Goal: Task Accomplishment & Management: Use online tool/utility

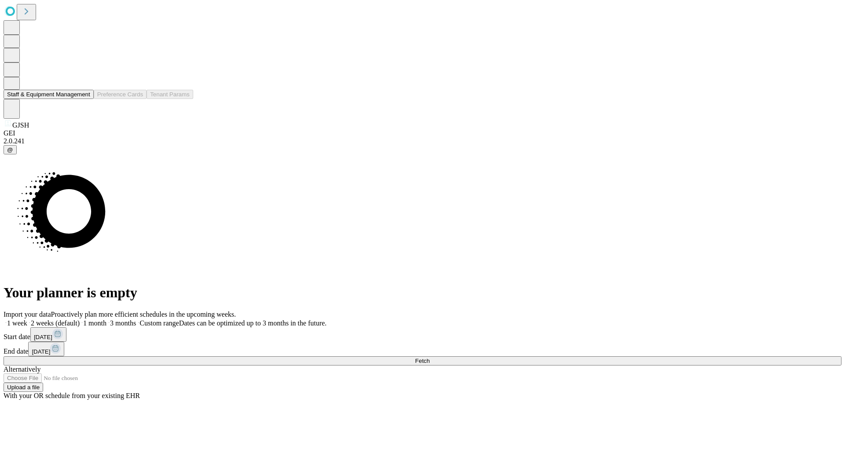
click at [84, 99] on button "Staff & Equipment Management" at bounding box center [49, 94] width 90 height 9
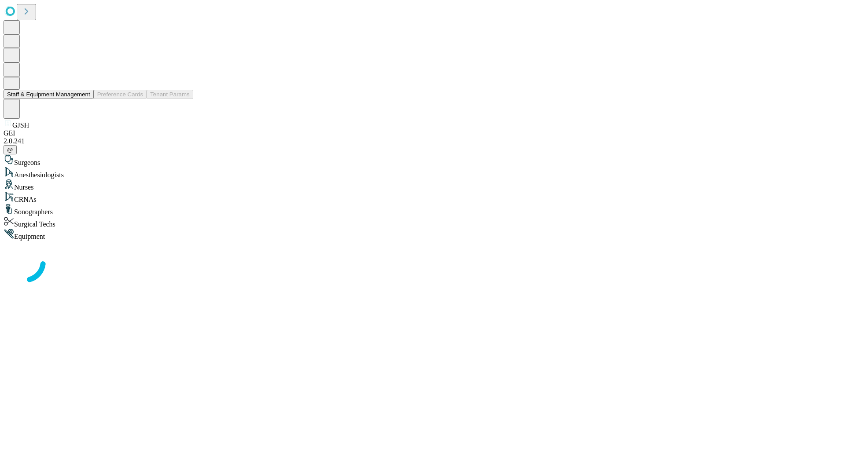
click at [84, 99] on button "Staff & Equipment Management" at bounding box center [49, 94] width 90 height 9
